Goal: Information Seeking & Learning: Learn about a topic

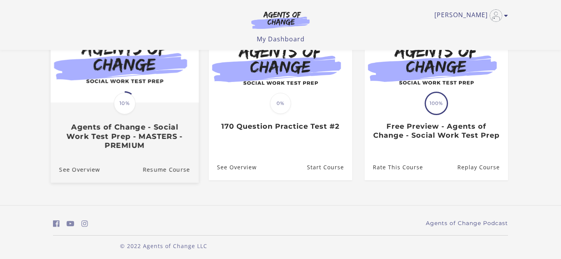
click at [117, 111] on span "10%" at bounding box center [125, 103] width 22 height 22
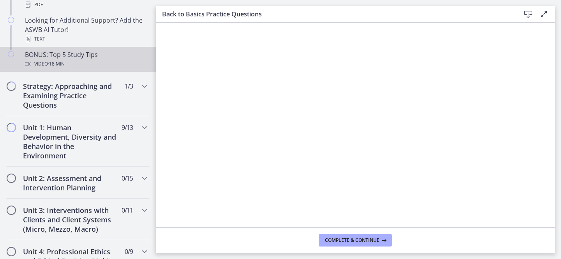
scroll to position [434, 0]
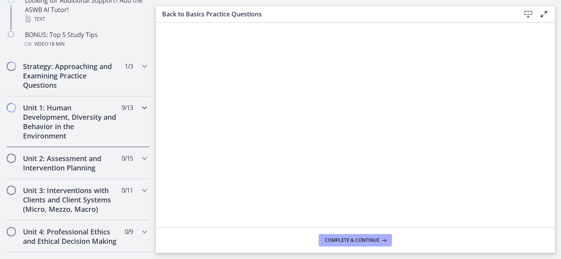
click at [145, 104] on icon "Chapters" at bounding box center [144, 107] width 9 height 9
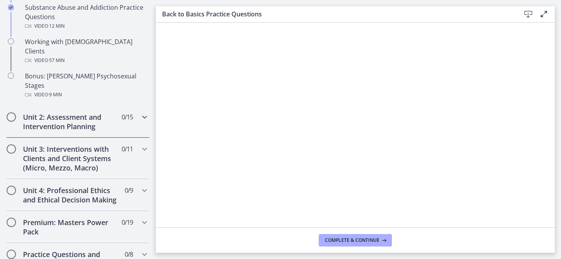
scroll to position [563, 0]
click at [145, 113] on icon "Chapters" at bounding box center [144, 117] width 9 height 9
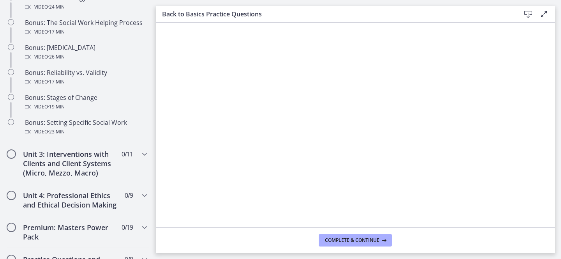
scroll to position [658, 0]
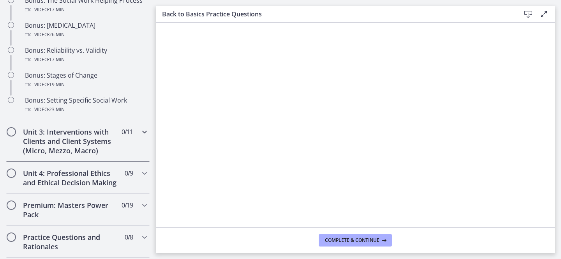
click at [145, 132] on icon "Chapters" at bounding box center [144, 131] width 9 height 9
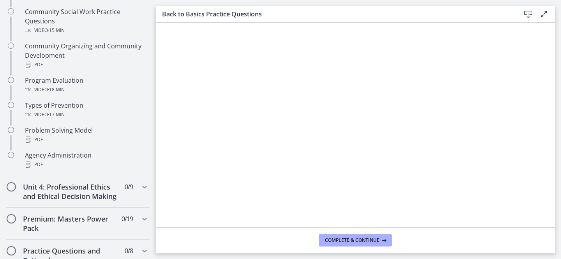
scroll to position [477, 0]
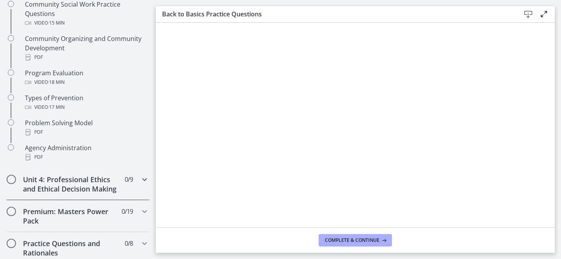
click at [143, 178] on icon "Chapters" at bounding box center [144, 179] width 9 height 9
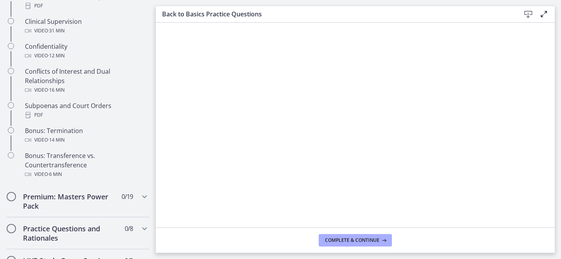
scroll to position [445, 0]
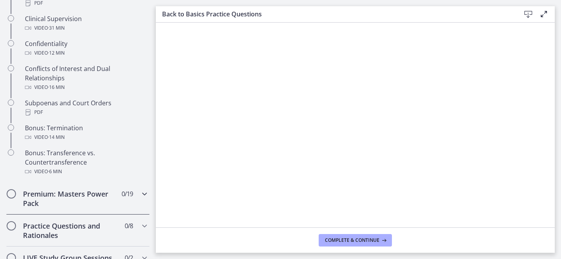
click at [143, 196] on icon "Chapters" at bounding box center [144, 193] width 9 height 9
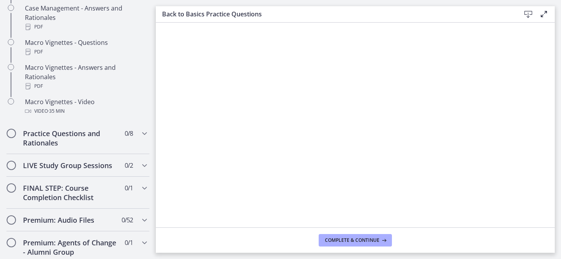
scroll to position [815, 0]
click at [143, 128] on icon "Chapters" at bounding box center [144, 132] width 9 height 9
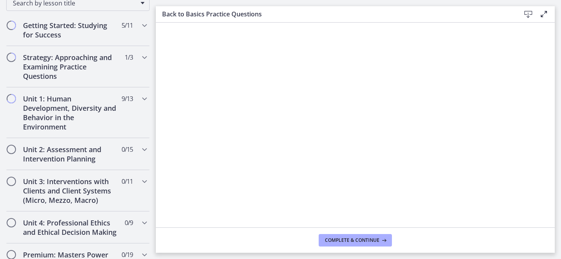
scroll to position [138, 0]
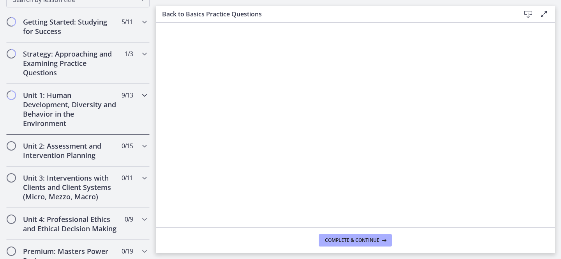
click at [145, 94] on icon "Chapters" at bounding box center [144, 94] width 9 height 9
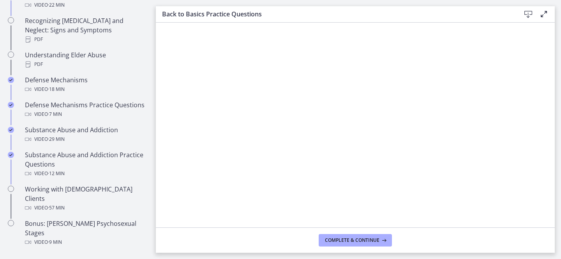
scroll to position [418, 0]
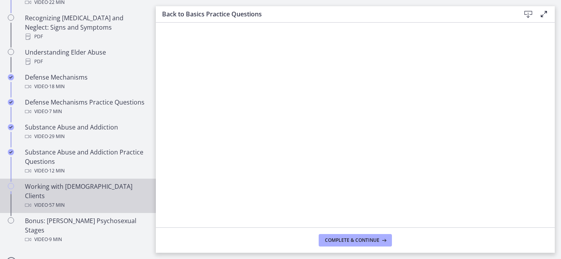
click at [74, 200] on div "Video · 57 min" at bounding box center [86, 204] width 122 height 9
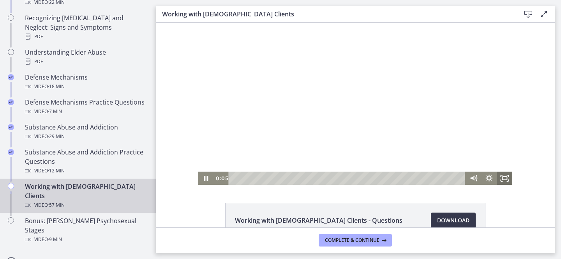
click at [510, 178] on icon "Fullscreen" at bounding box center [505, 178] width 16 height 13
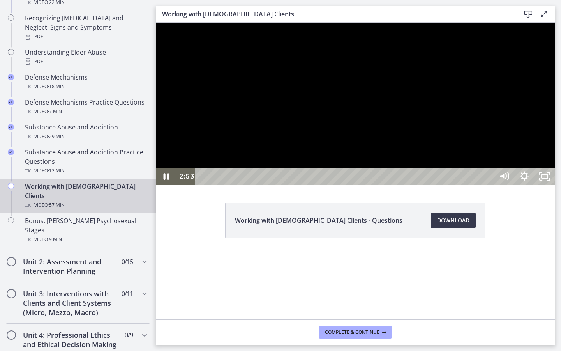
click at [493, 185] on div at bounding box center [355, 104] width 399 height 162
click at [424, 182] on div at bounding box center [355, 104] width 399 height 162
click at [426, 173] on div at bounding box center [355, 104] width 399 height 162
click at [435, 165] on div at bounding box center [355, 104] width 399 height 162
click at [428, 185] on div at bounding box center [355, 104] width 399 height 162
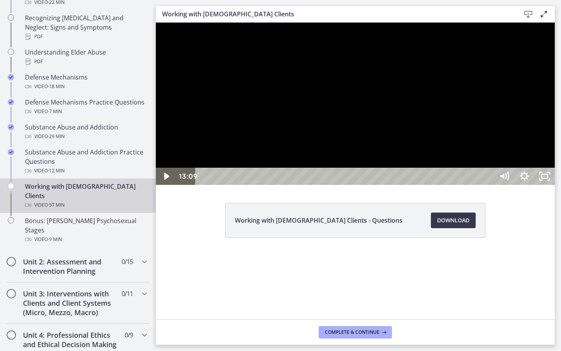
click at [428, 185] on div at bounding box center [355, 104] width 399 height 162
click at [477, 185] on div at bounding box center [355, 104] width 399 height 162
click at [437, 140] on div at bounding box center [355, 104] width 399 height 162
click at [416, 185] on div at bounding box center [355, 104] width 399 height 162
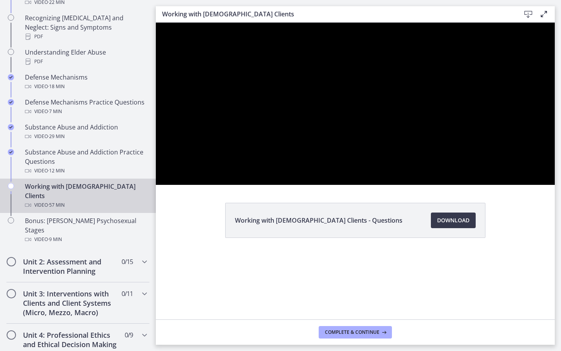
click at [416, 185] on div at bounding box center [355, 104] width 399 height 162
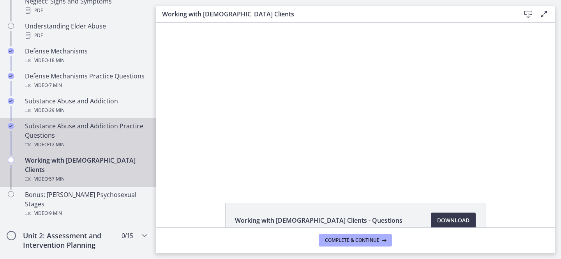
scroll to position [447, 0]
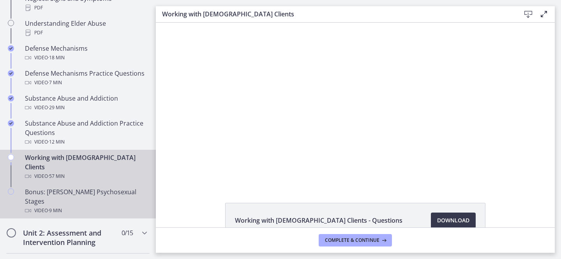
click at [80, 206] on div "Video · 9 min" at bounding box center [86, 210] width 122 height 9
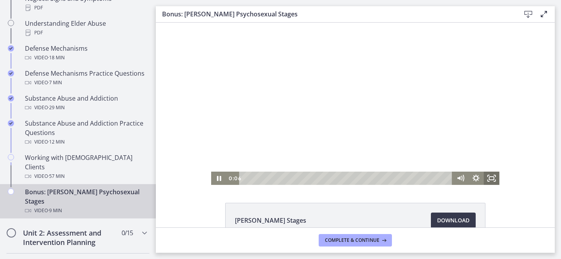
click at [495, 180] on icon "Fullscreen" at bounding box center [492, 178] width 16 height 13
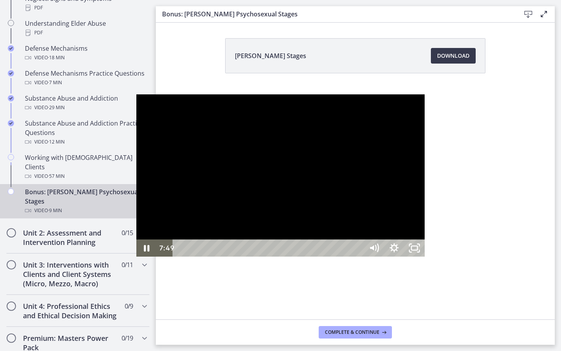
click at [237, 195] on div at bounding box center [280, 175] width 288 height 162
click at [236, 192] on div at bounding box center [280, 175] width 288 height 162
click at [326, 181] on div at bounding box center [280, 175] width 288 height 162
click at [333, 174] on div at bounding box center [280, 175] width 288 height 162
click at [136, 245] on div at bounding box center [280, 175] width 288 height 162
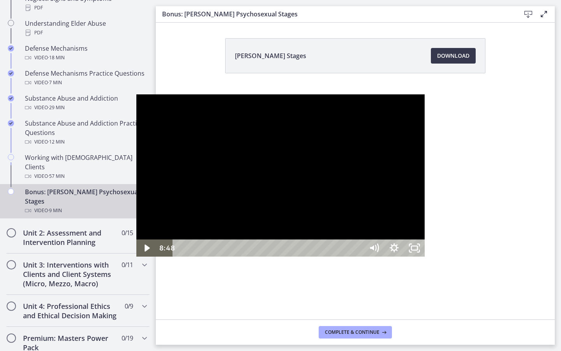
click at [323, 233] on div at bounding box center [280, 175] width 288 height 162
click at [386, 165] on div at bounding box center [280, 175] width 288 height 162
click at [337, 162] on div at bounding box center [280, 175] width 288 height 162
drag, startPoint x: 472, startPoint y: 341, endPoint x: 483, endPoint y: 341, distance: 11.3
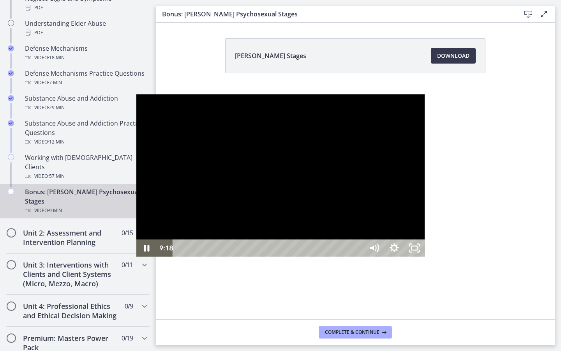
click at [359, 257] on div "9:18" at bounding box center [269, 247] width 179 height 17
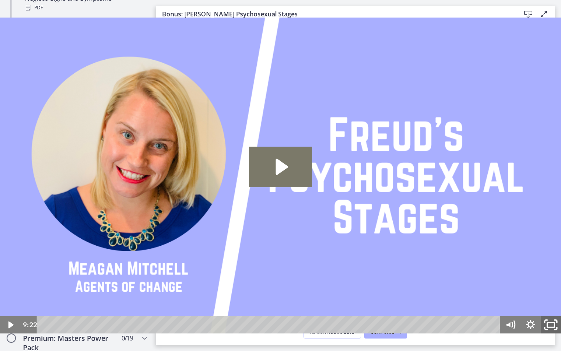
click at [553, 258] on icon "Fullscreen" at bounding box center [551, 325] width 24 height 21
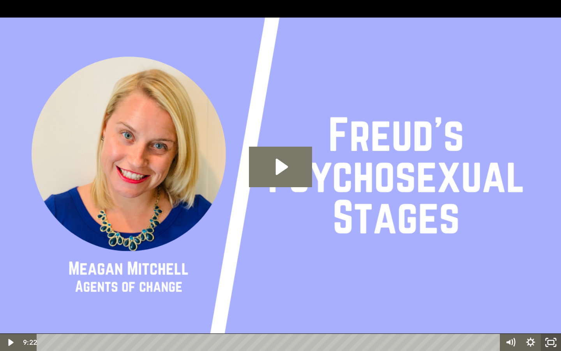
click at [556, 258] on icon "Unfullscreen" at bounding box center [551, 342] width 20 height 17
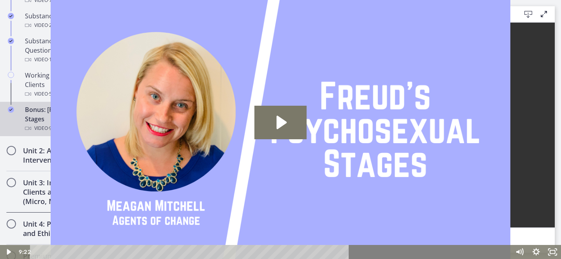
scroll to position [538, 0]
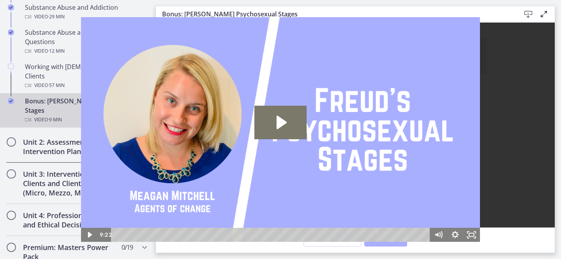
click at [146, 137] on icon "Chapters" at bounding box center [144, 141] width 9 height 9
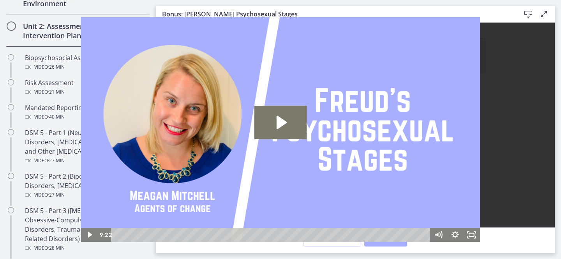
scroll to position [253, 0]
